Goal: Task Accomplishment & Management: Complete application form

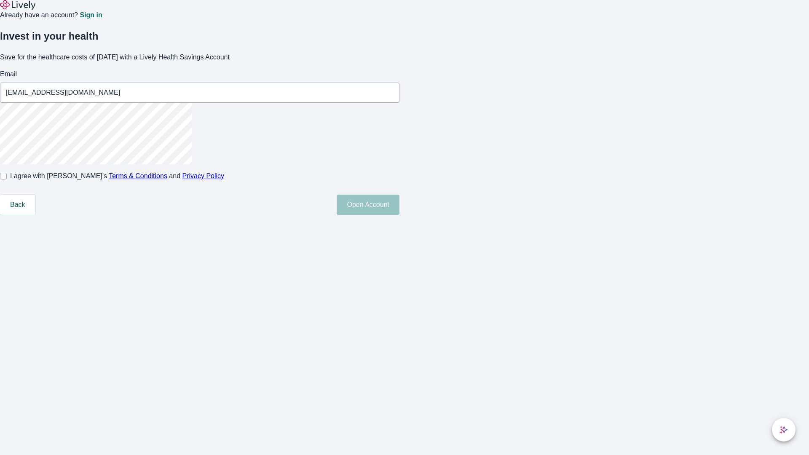
click at [7, 179] on input "I agree with Lively’s Terms & Conditions and Privacy Policy" at bounding box center [3, 176] width 7 height 7
checkbox input "true"
click at [399, 215] on button "Open Account" at bounding box center [368, 205] width 63 height 20
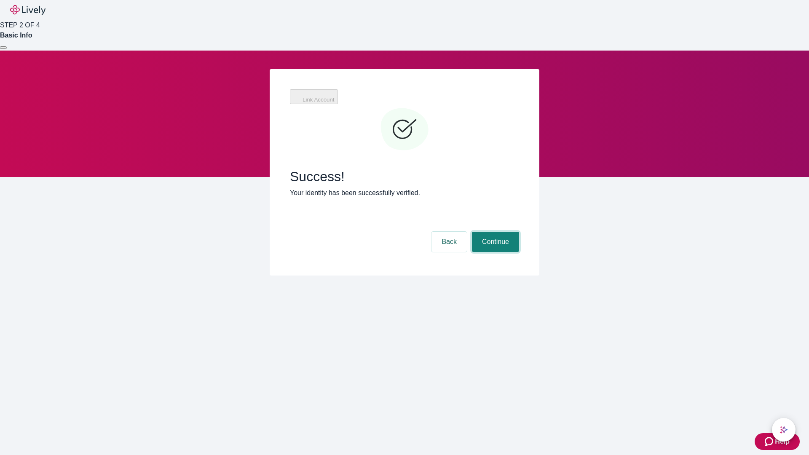
click at [494, 232] on button "Continue" at bounding box center [495, 242] width 47 height 20
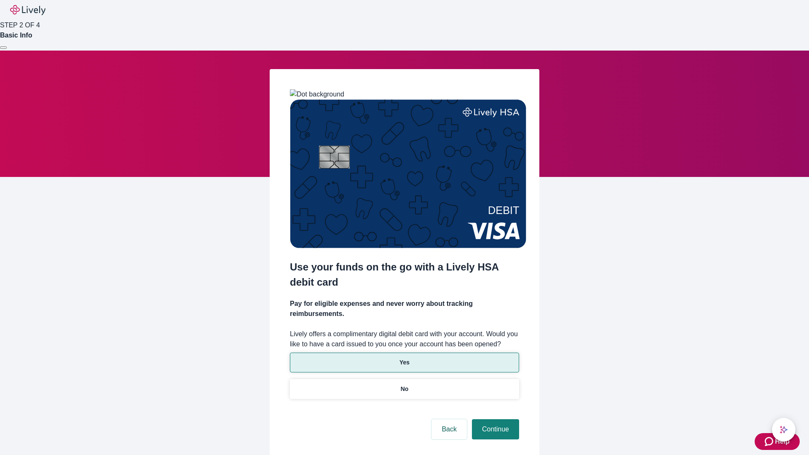
click at [404, 358] on p "Yes" at bounding box center [404, 362] width 10 height 9
click at [494, 419] on button "Continue" at bounding box center [495, 429] width 47 height 20
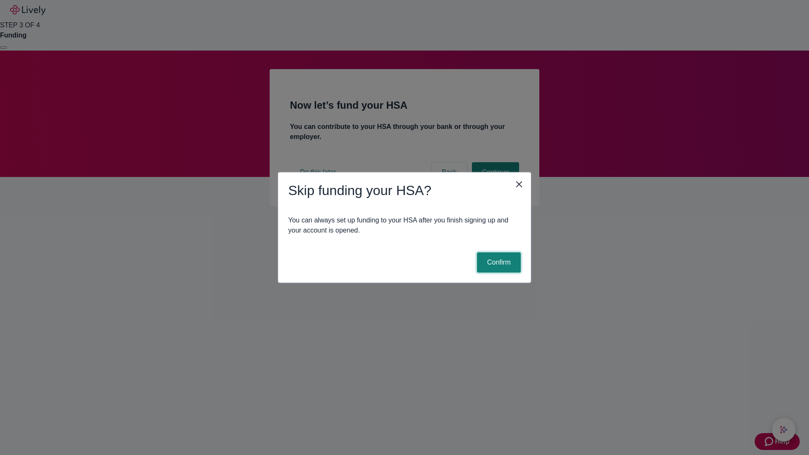
click at [498, 262] on button "Confirm" at bounding box center [499, 262] width 44 height 20
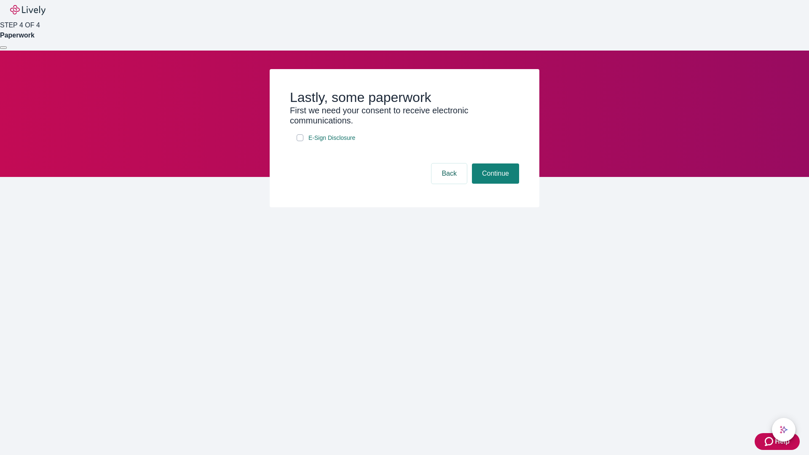
click at [300, 141] on input "E-Sign Disclosure" at bounding box center [300, 137] width 7 height 7
checkbox input "true"
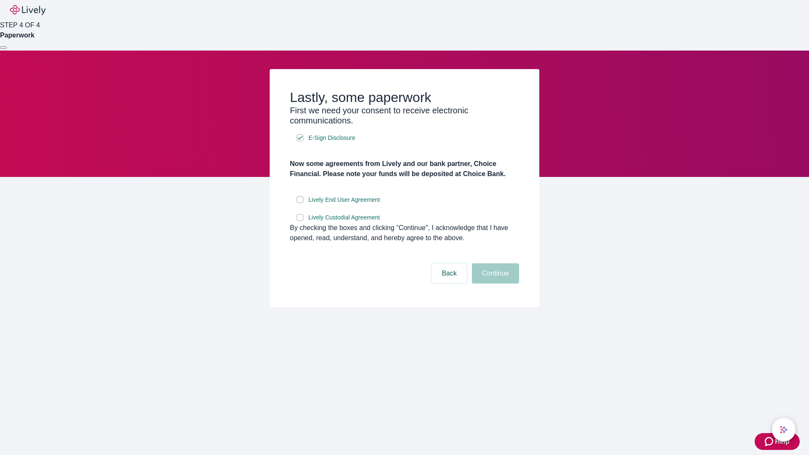
click at [300, 203] on input "Lively End User Agreement" at bounding box center [300, 199] width 7 height 7
checkbox input "true"
click at [300, 221] on input "Lively Custodial Agreement" at bounding box center [300, 217] width 7 height 7
checkbox input "true"
click at [494, 284] on button "Continue" at bounding box center [495, 273] width 47 height 20
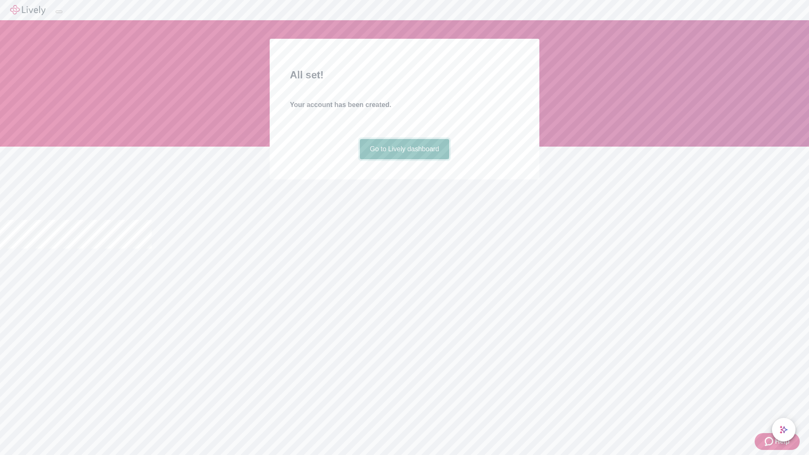
click at [404, 159] on link "Go to Lively dashboard" at bounding box center [405, 149] width 90 height 20
